Goal: Browse casually

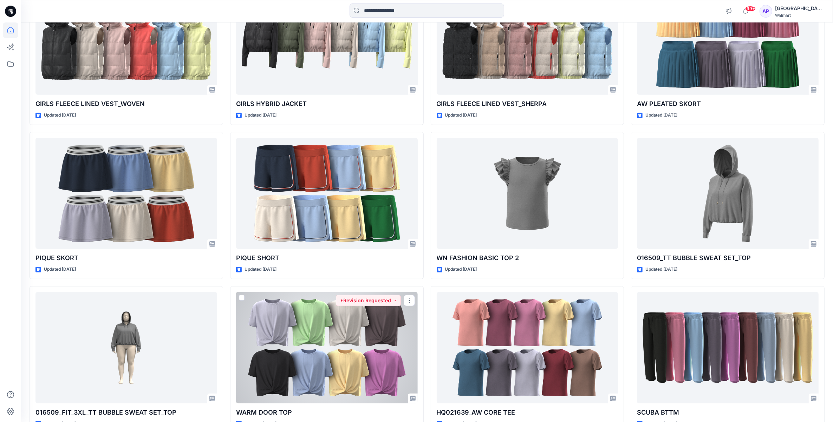
scroll to position [473, 0]
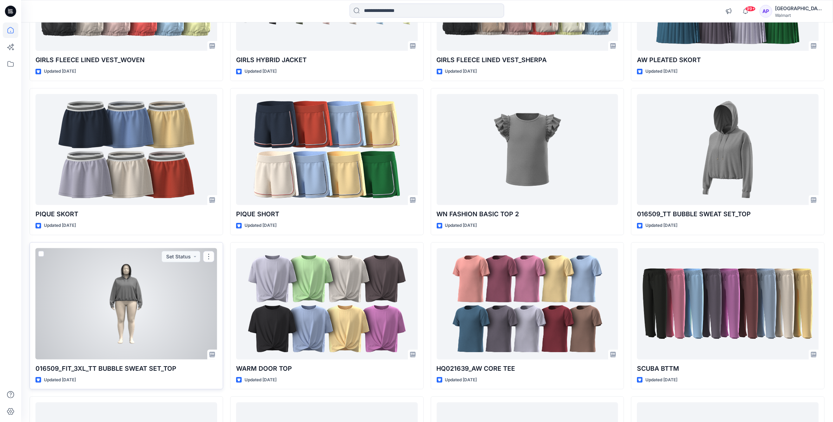
click at [157, 304] on div at bounding box center [126, 303] width 182 height 111
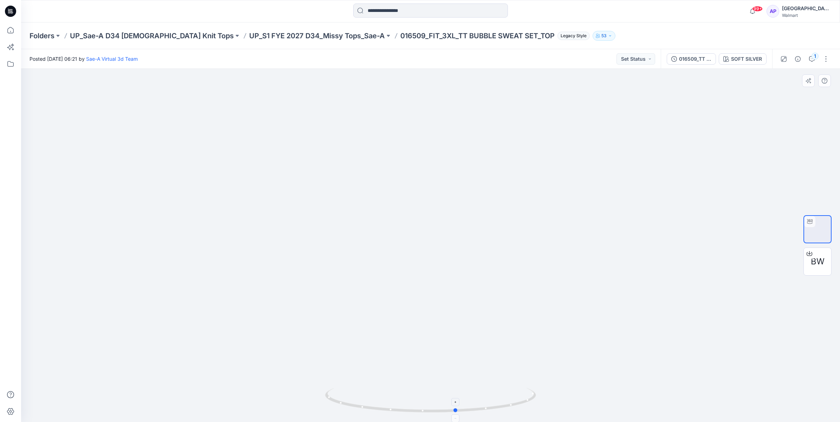
drag, startPoint x: 480, startPoint y: 416, endPoint x: 512, endPoint y: 405, distance: 34.2
click at [512, 405] on div at bounding box center [430, 245] width 818 height 353
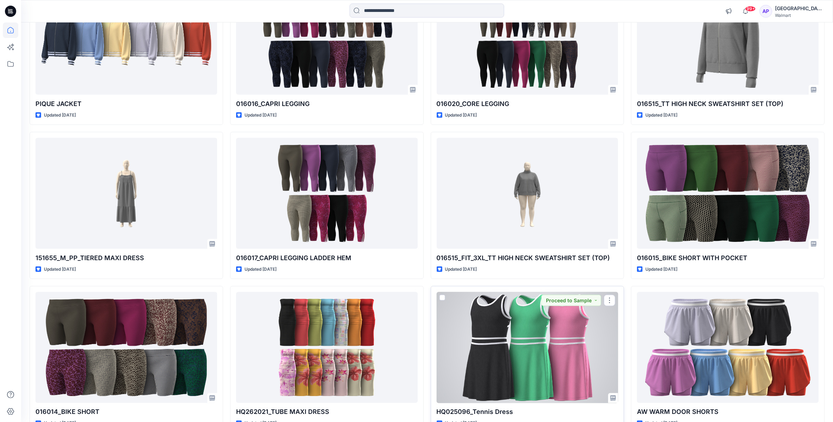
scroll to position [1399, 0]
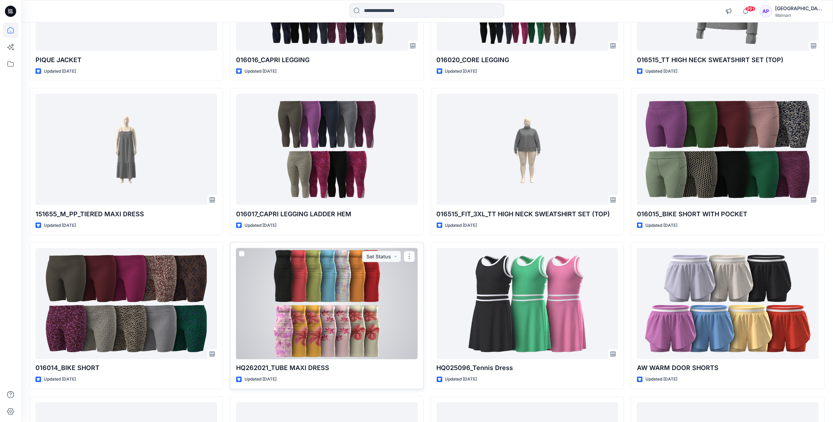
click at [367, 303] on div at bounding box center [327, 303] width 182 height 111
